Goal: Navigation & Orientation: Find specific page/section

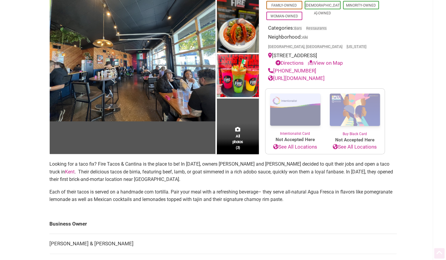
scroll to position [72, 0]
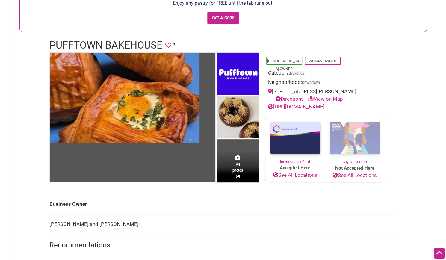
scroll to position [59, 0]
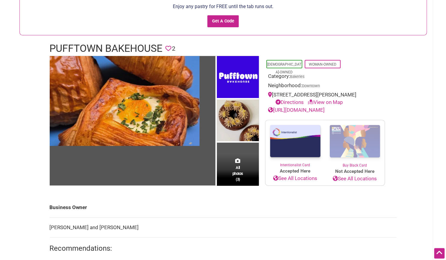
click at [304, 110] on link "https://www.pufftownbakehouse.com/" at bounding box center [296, 110] width 57 height 6
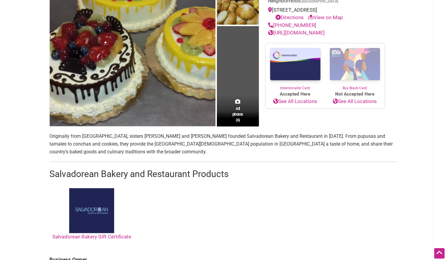
scroll to position [120, 0]
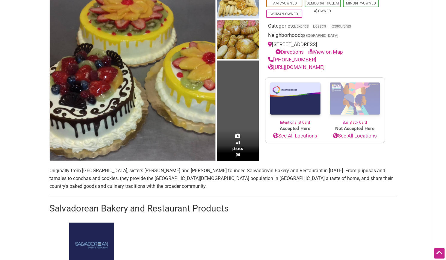
click at [325, 67] on link "[URL][DOMAIN_NAME]" at bounding box center [296, 67] width 57 height 6
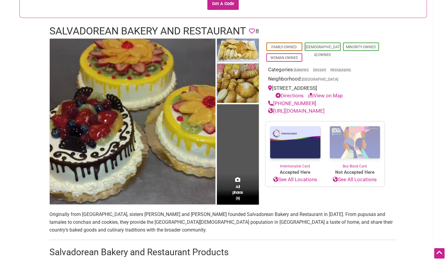
scroll to position [0, 0]
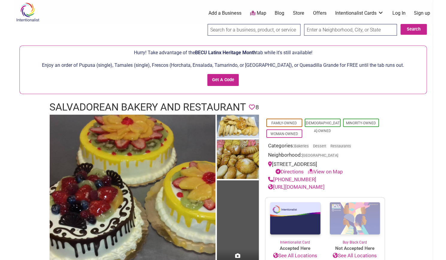
click at [309, 187] on link "[URL][DOMAIN_NAME]" at bounding box center [296, 187] width 57 height 6
